Goal: Book appointment/travel/reservation

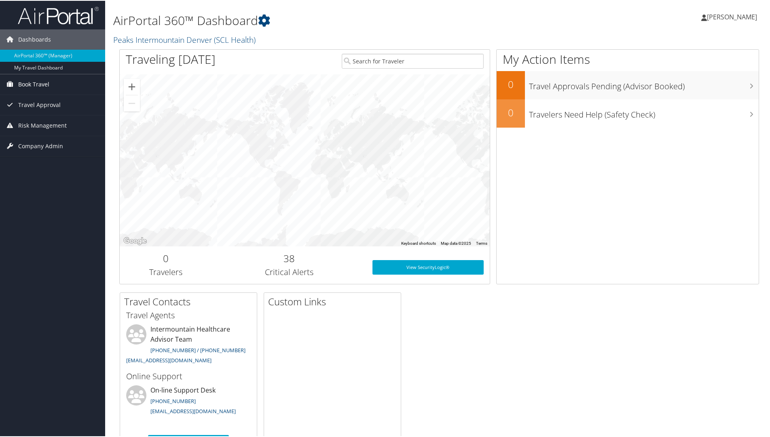
click at [46, 84] on span "Book Travel" at bounding box center [33, 84] width 31 height 20
click at [34, 110] on link "Book/Manage Online Trips" at bounding box center [52, 112] width 105 height 12
click at [42, 112] on link "Book/Manage Online Trips" at bounding box center [52, 112] width 105 height 12
click at [77, 110] on link "Book/Manage Online Trips" at bounding box center [52, 112] width 105 height 12
